Goal: Task Accomplishment & Management: Manage account settings

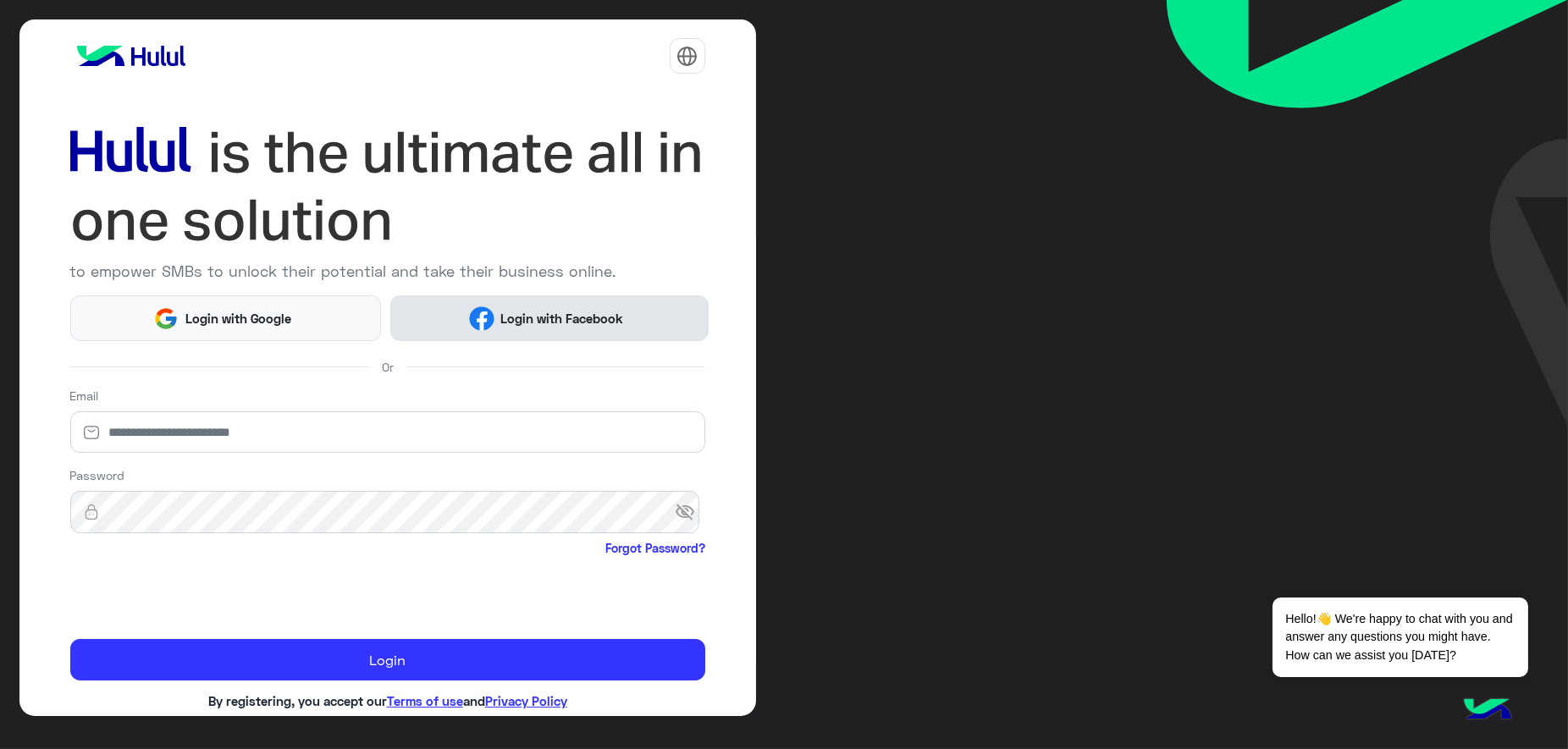
click at [481, 316] on img at bounding box center [481, 318] width 25 height 25
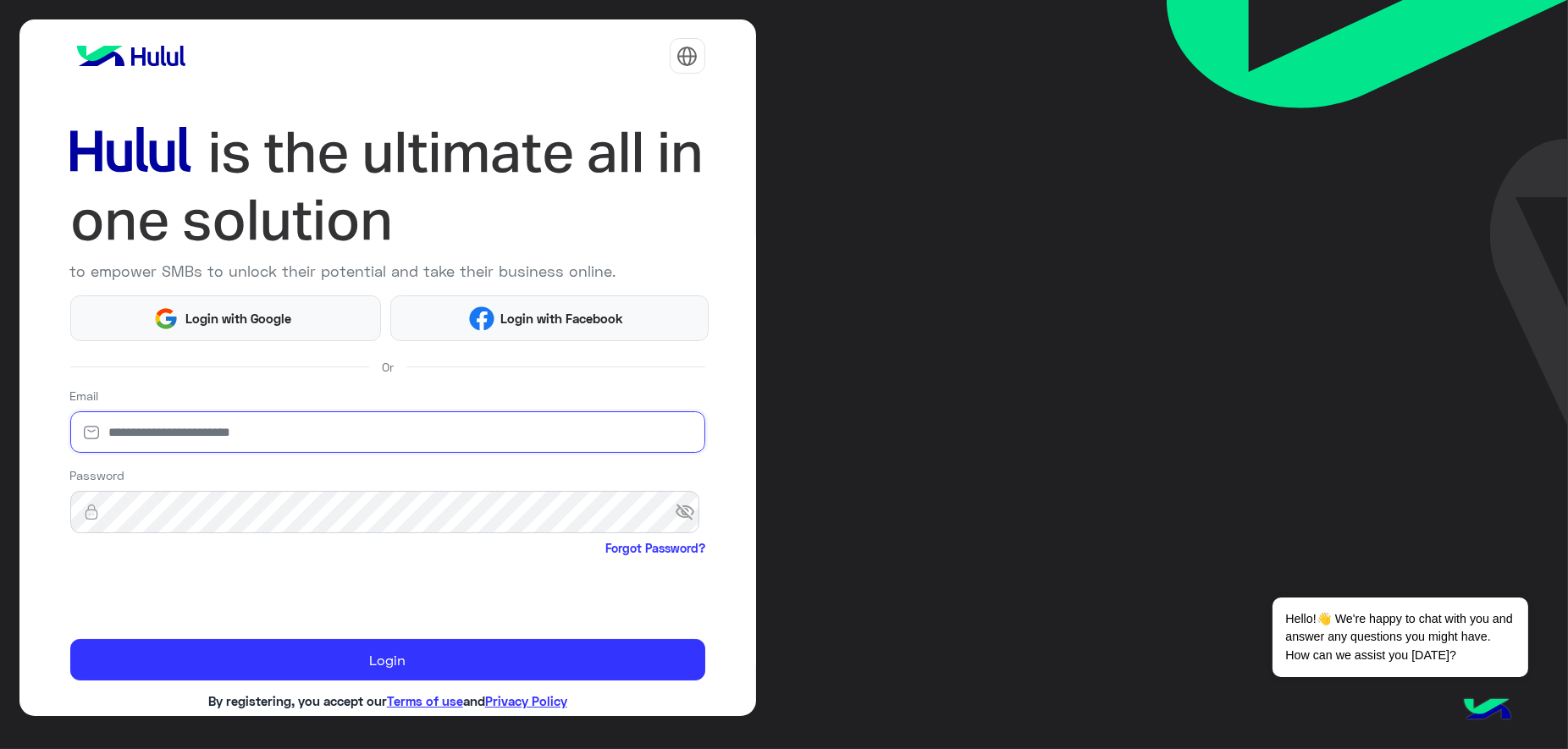
click at [173, 428] on input "email" at bounding box center [387, 431] width 634 height 42
type input "**********"
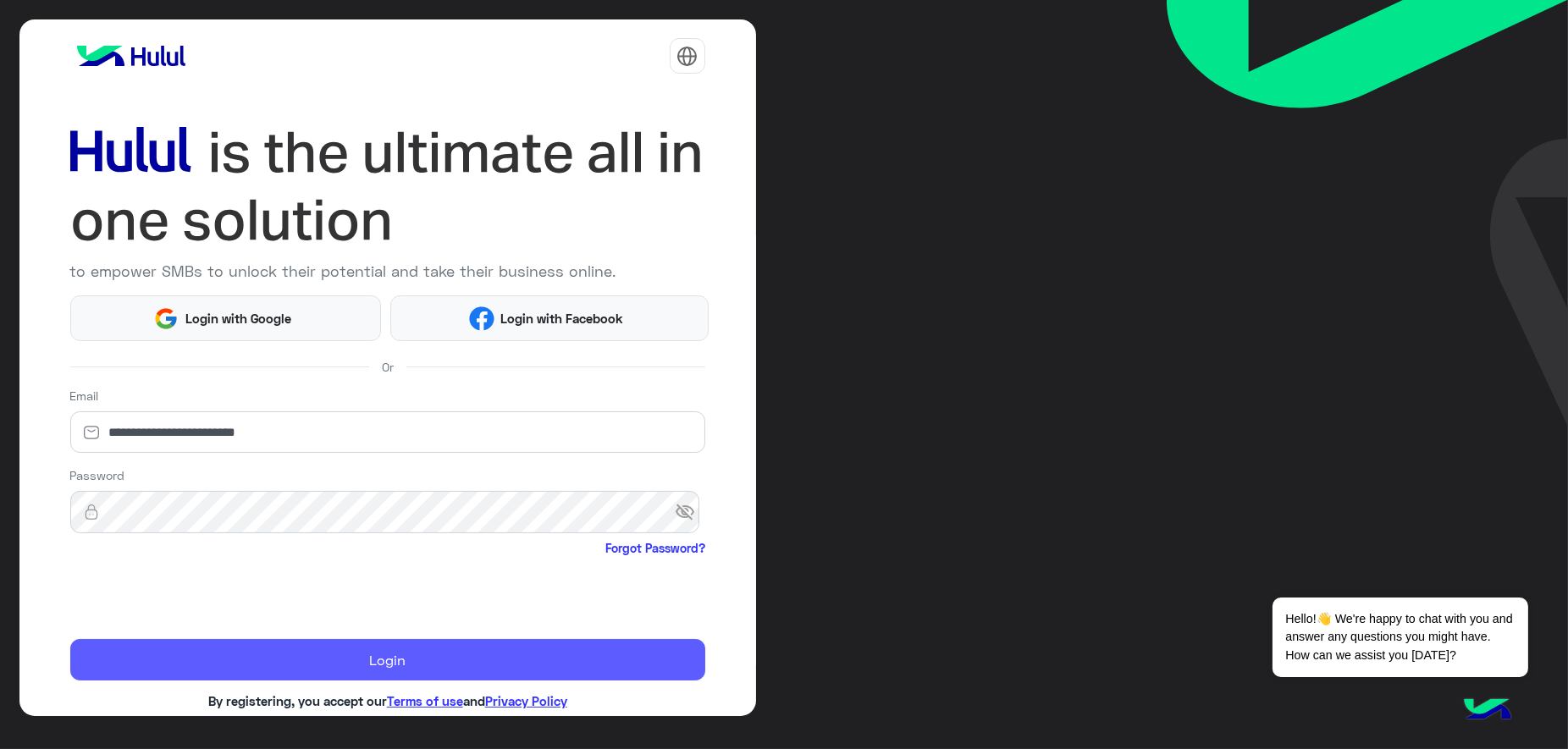
click at [121, 653] on button "Login" at bounding box center [387, 659] width 634 height 41
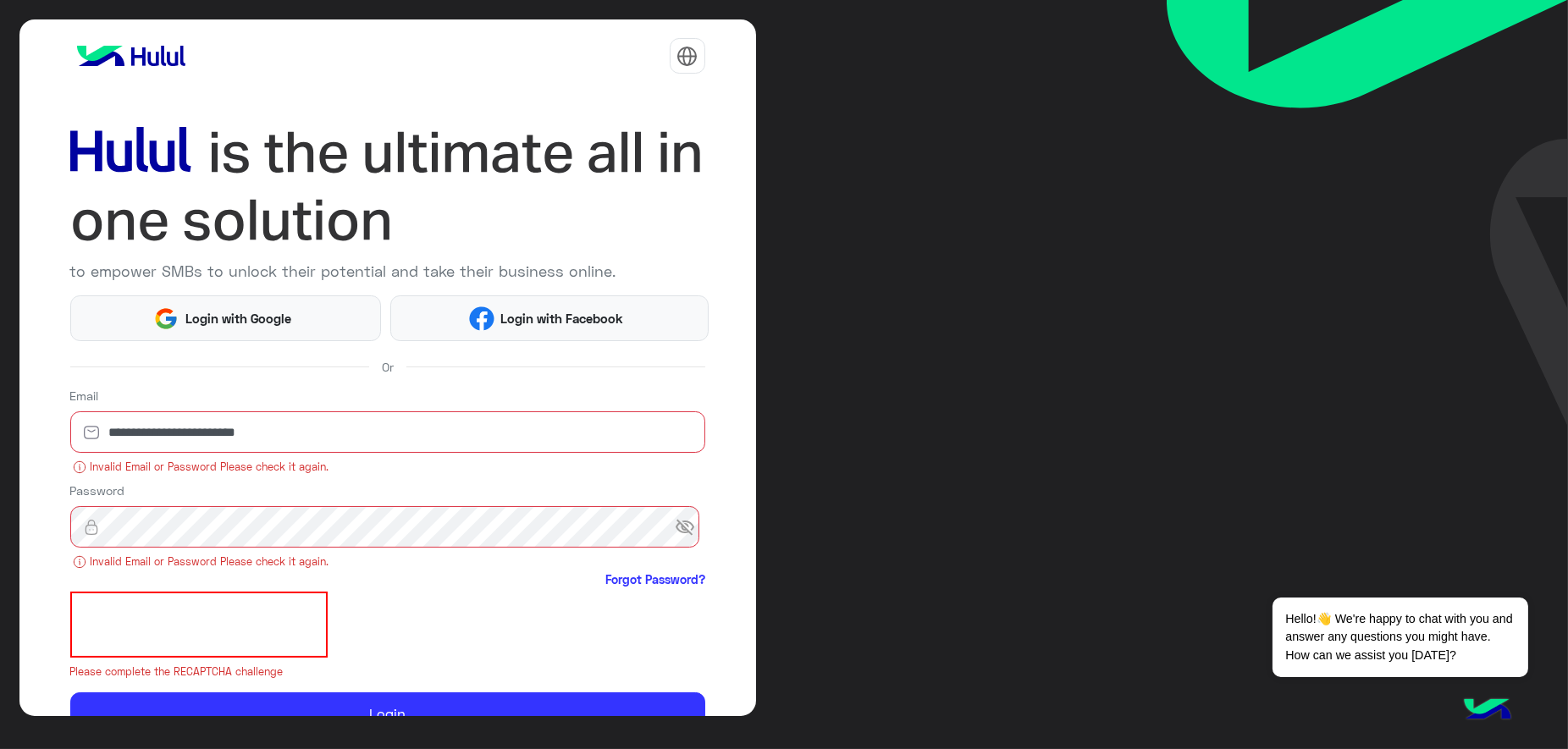
click at [675, 523] on span "visibility_off" at bounding box center [690, 527] width 31 height 31
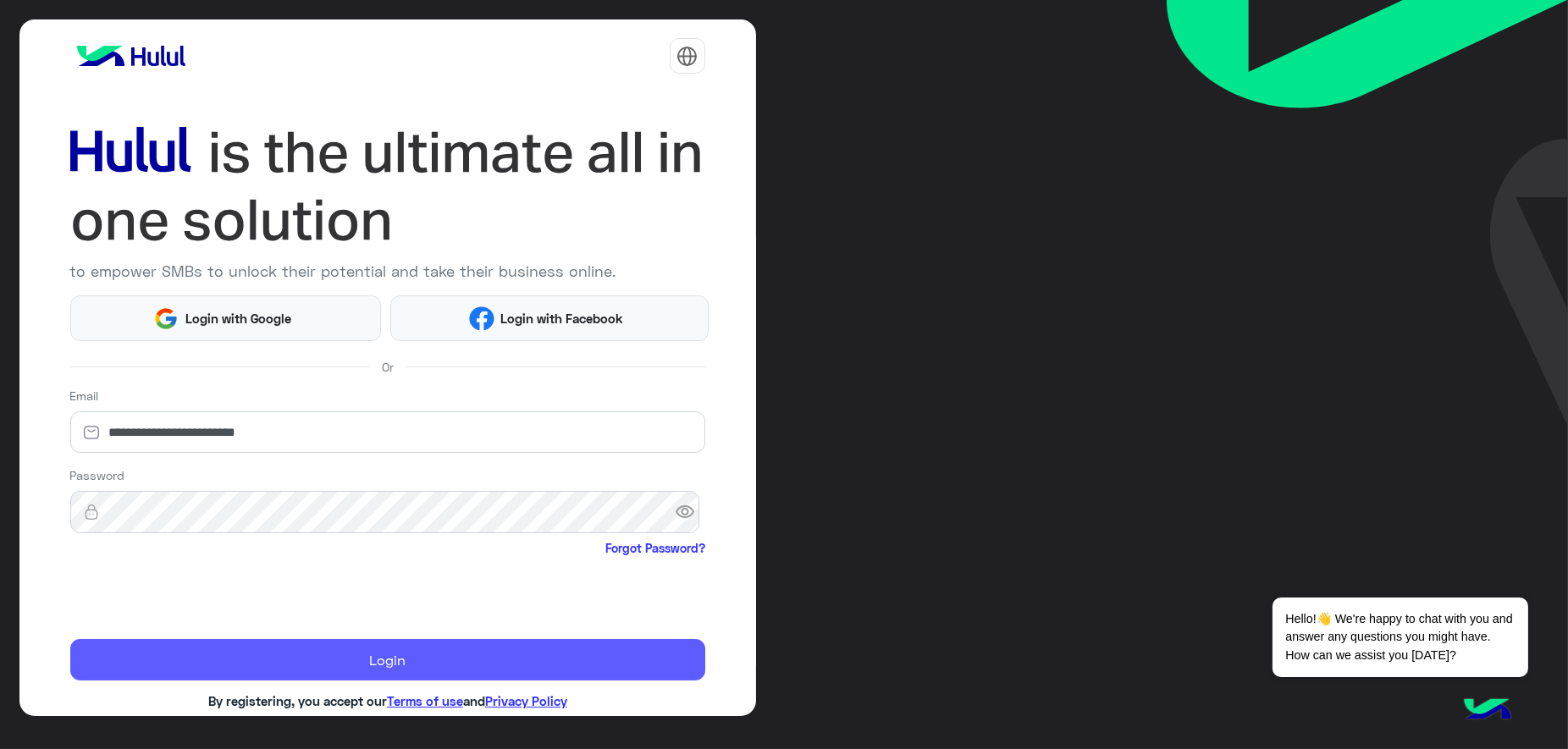
click at [297, 657] on button "Login" at bounding box center [387, 659] width 634 height 41
